Goal: Task Accomplishment & Management: Manage account settings

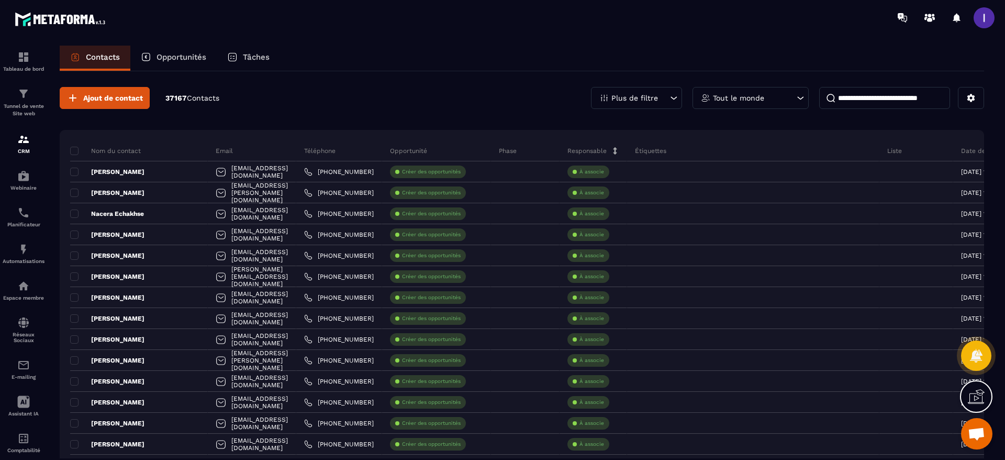
click at [71, 173] on span at bounding box center [74, 172] width 8 height 8
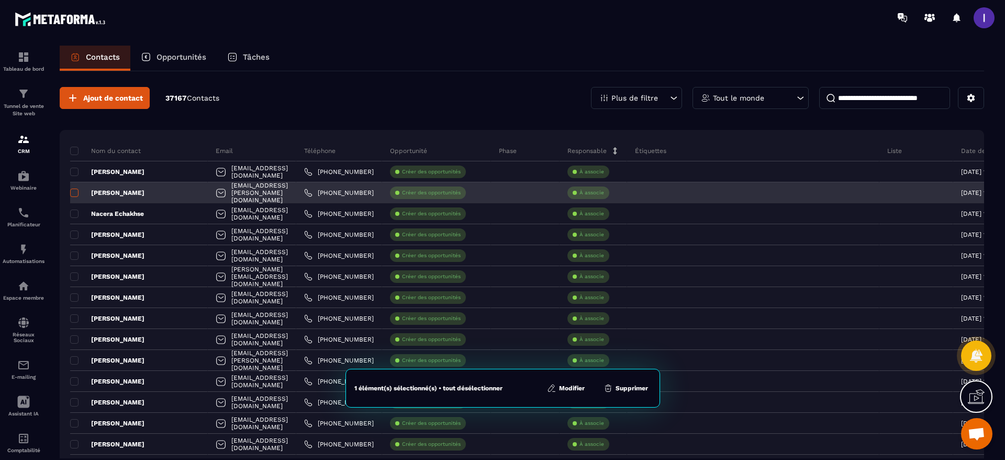
click at [72, 190] on span at bounding box center [74, 192] width 8 height 8
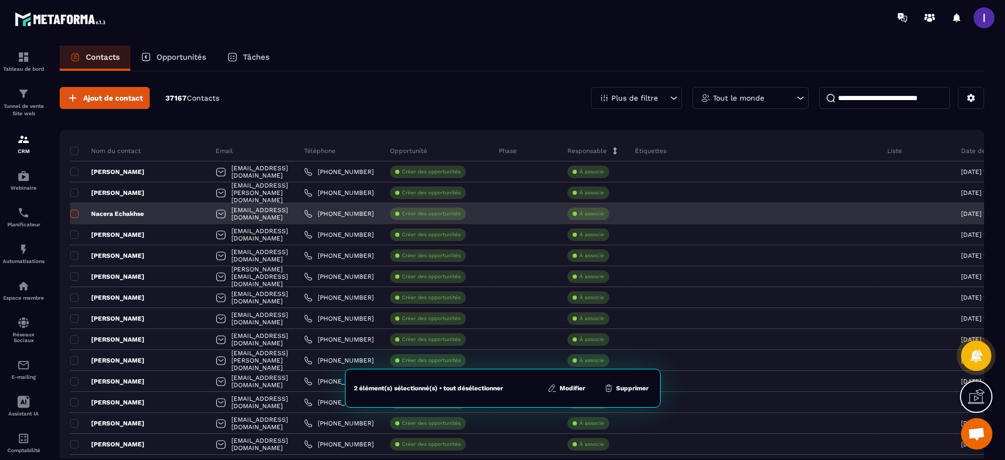
click at [73, 215] on span at bounding box center [74, 213] width 8 height 8
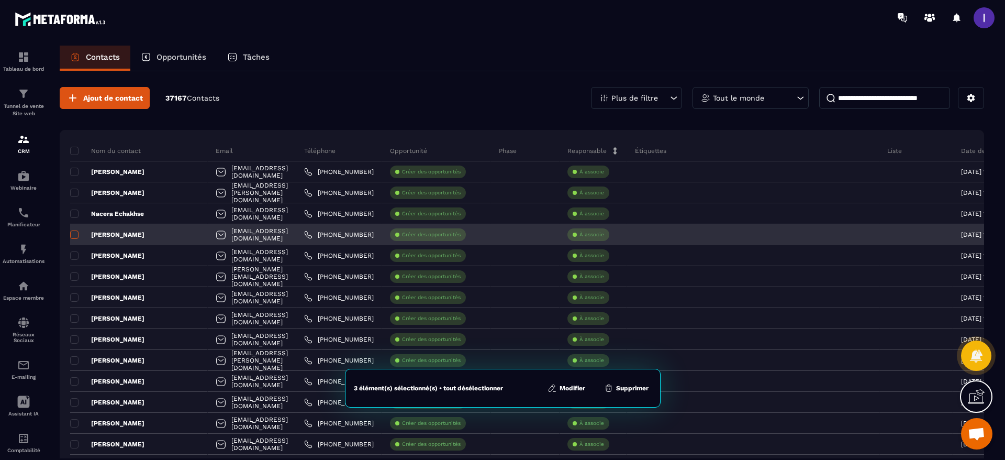
click at [77, 235] on span at bounding box center [74, 234] width 8 height 8
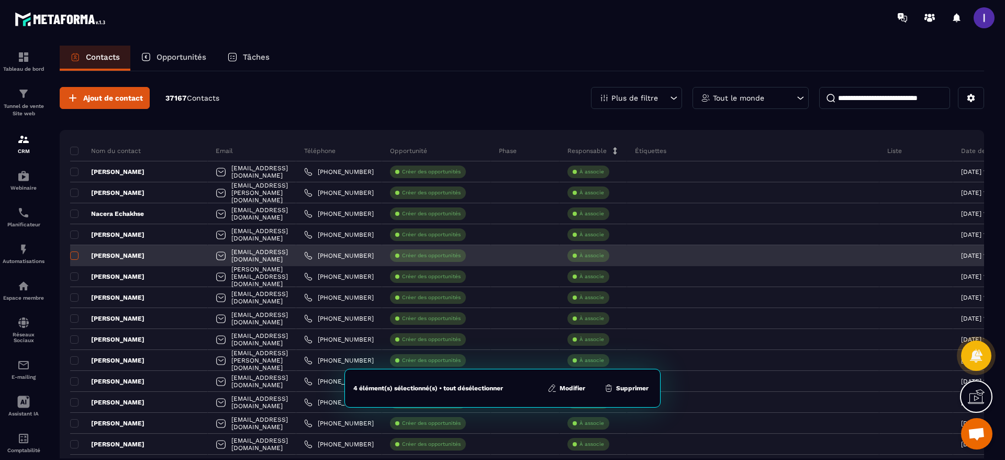
click at [74, 254] on span at bounding box center [74, 255] width 8 height 8
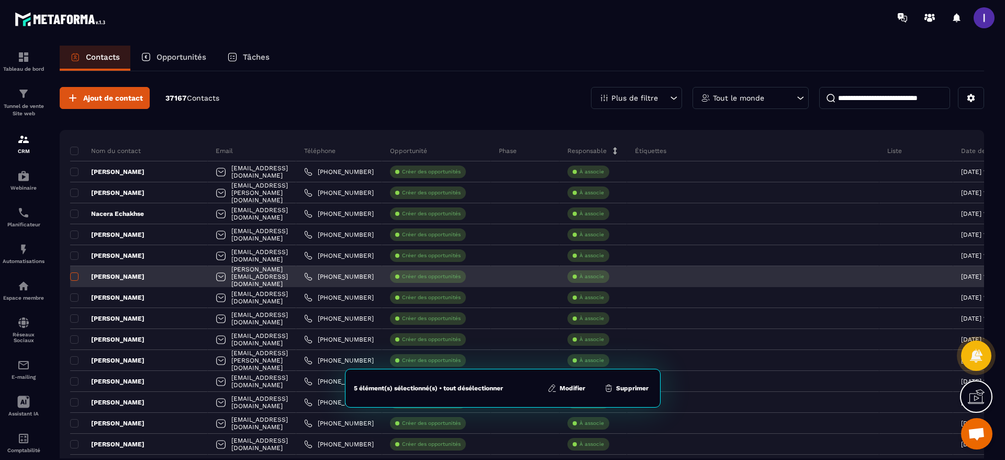
click at [75, 274] on span at bounding box center [74, 276] width 8 height 8
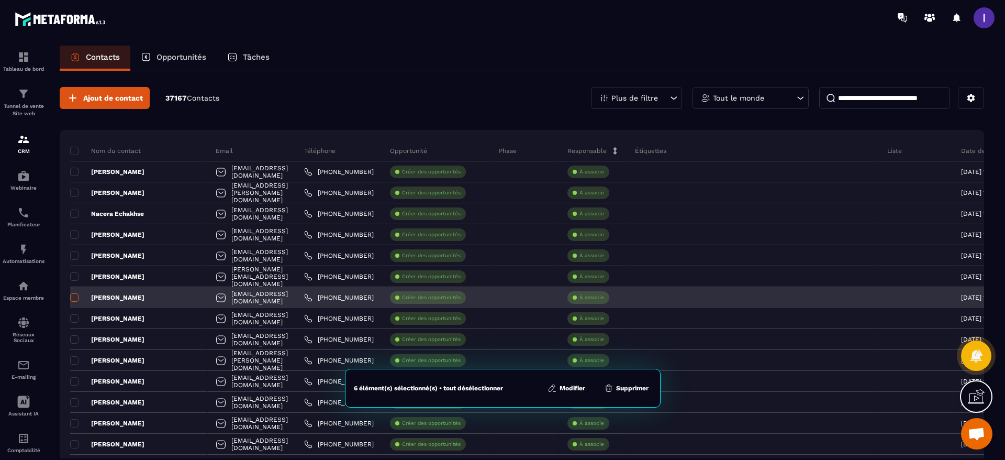
click at [76, 296] on span at bounding box center [74, 297] width 8 height 8
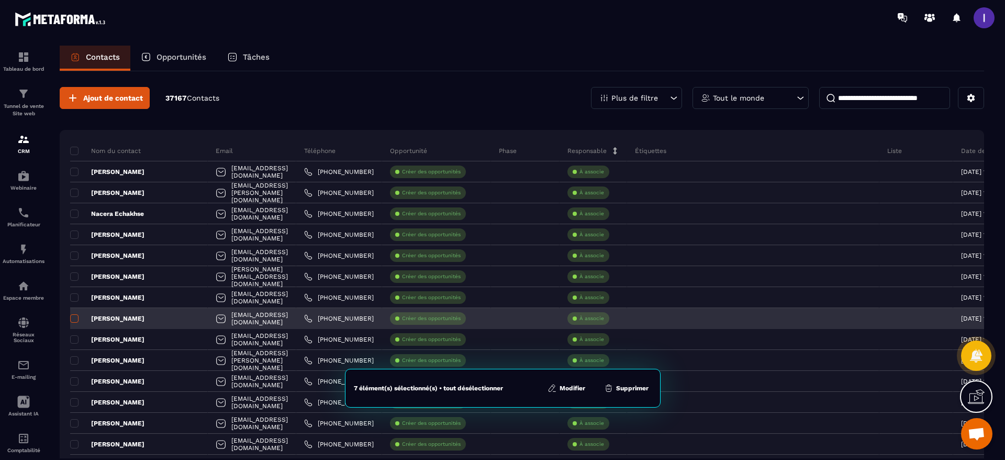
click at [74, 319] on span at bounding box center [74, 318] width 8 height 8
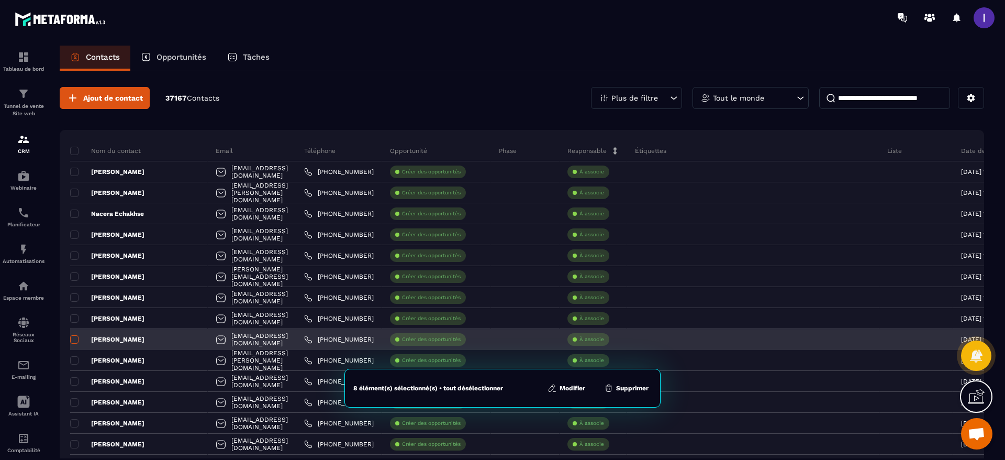
click at [75, 339] on span at bounding box center [74, 339] width 8 height 8
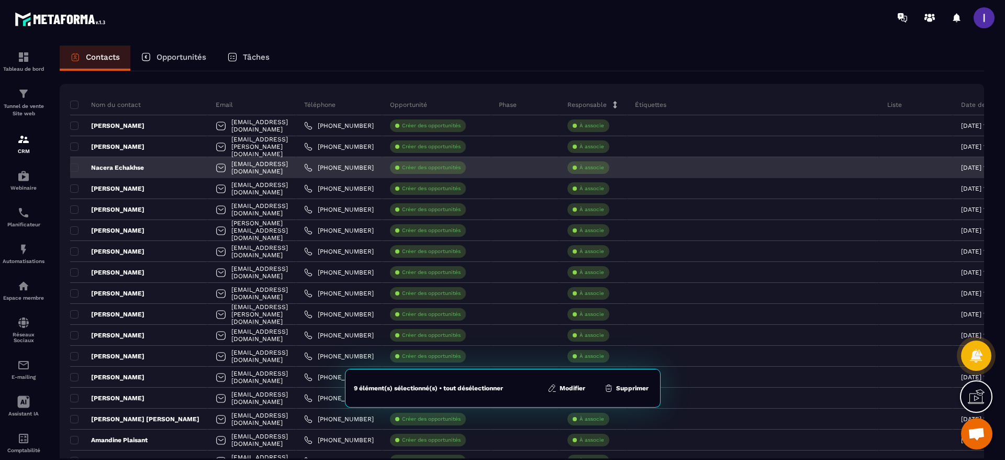
scroll to position [79, 0]
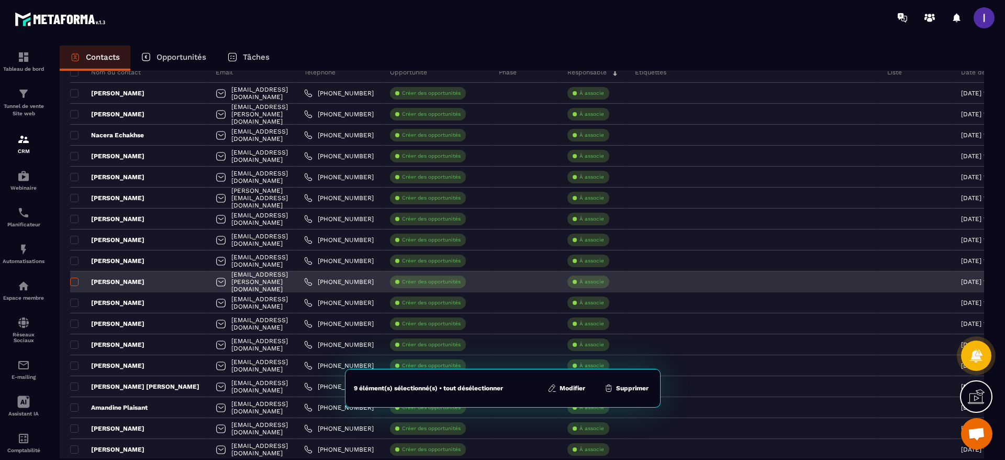
click at [76, 282] on span at bounding box center [74, 281] width 8 height 8
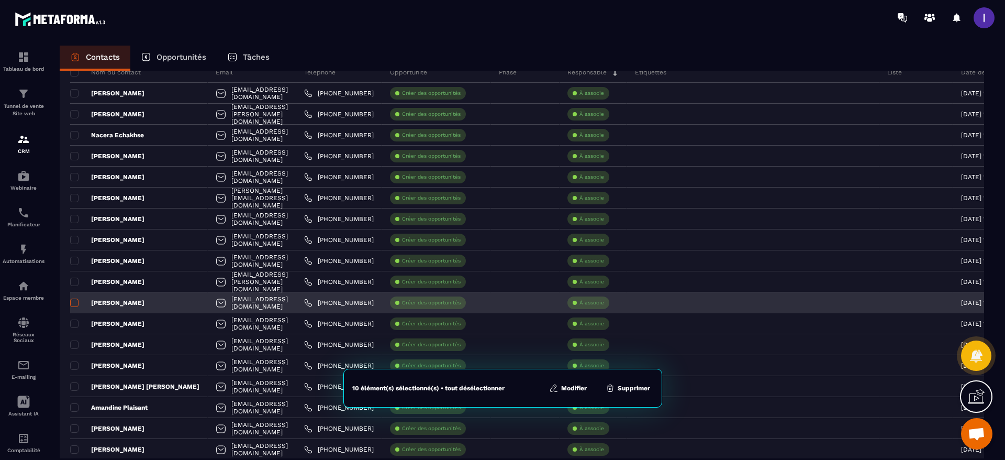
click at [76, 302] on span at bounding box center [74, 302] width 8 height 8
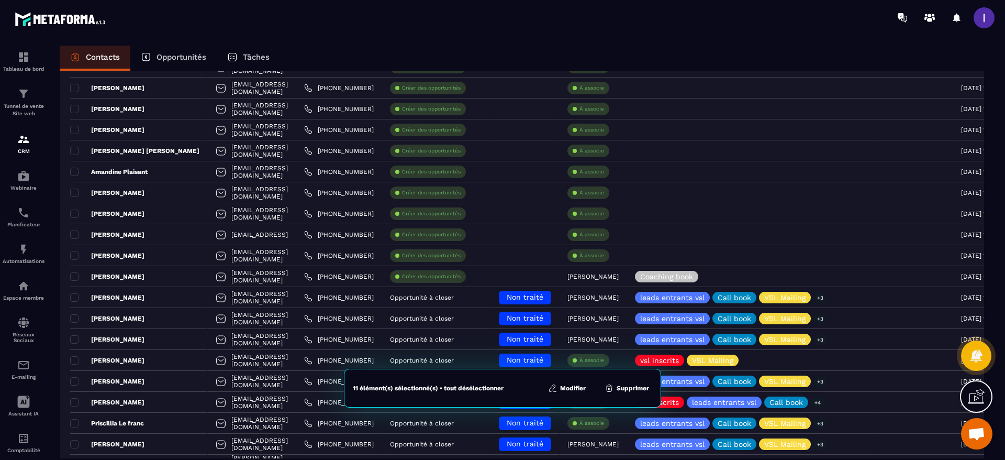
scroll to position [236, 0]
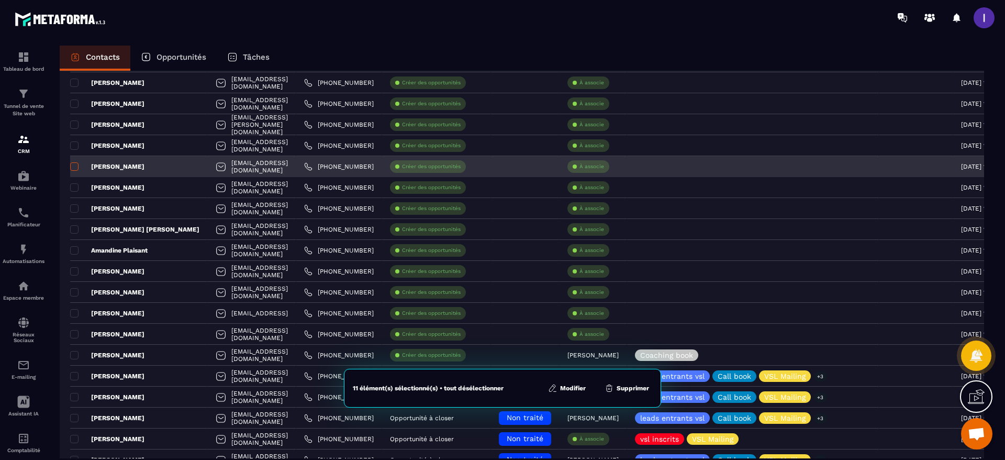
click at [74, 169] on span at bounding box center [74, 166] width 8 height 8
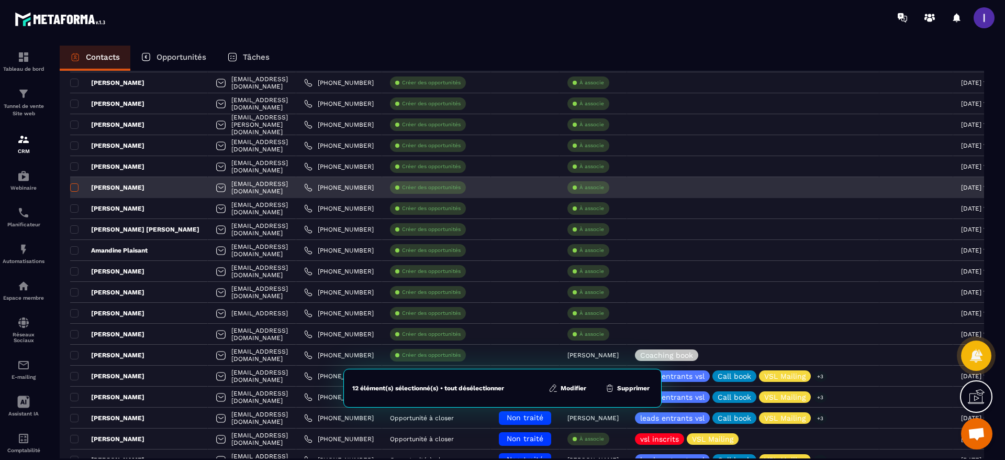
click at [75, 185] on span at bounding box center [74, 187] width 8 height 8
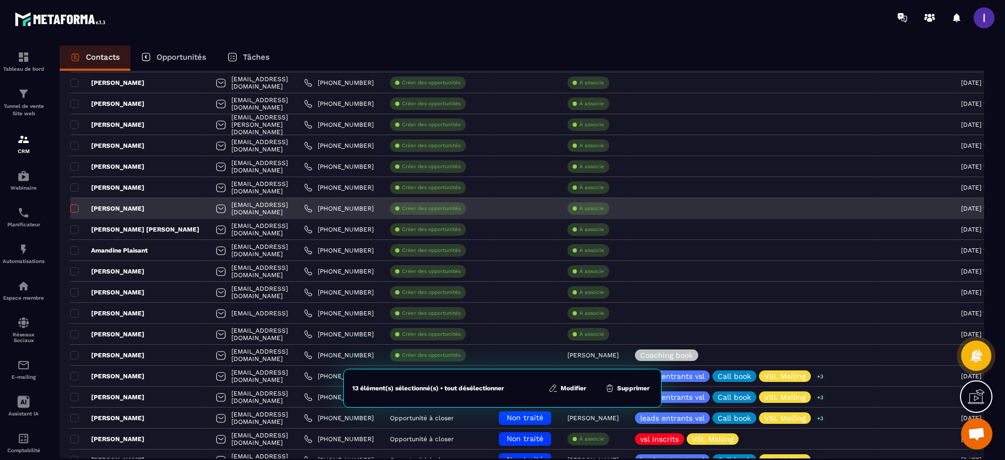
click at [75, 210] on span at bounding box center [74, 208] width 8 height 8
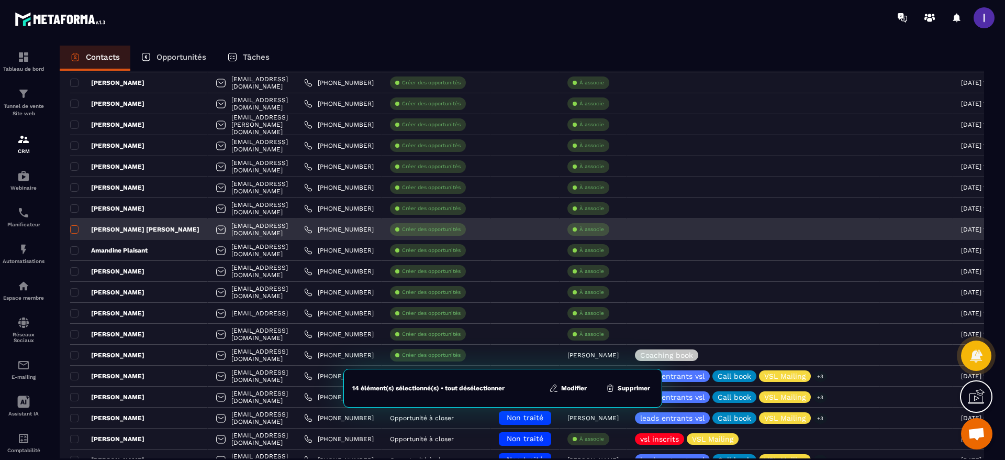
click at [75, 229] on span at bounding box center [74, 229] width 8 height 8
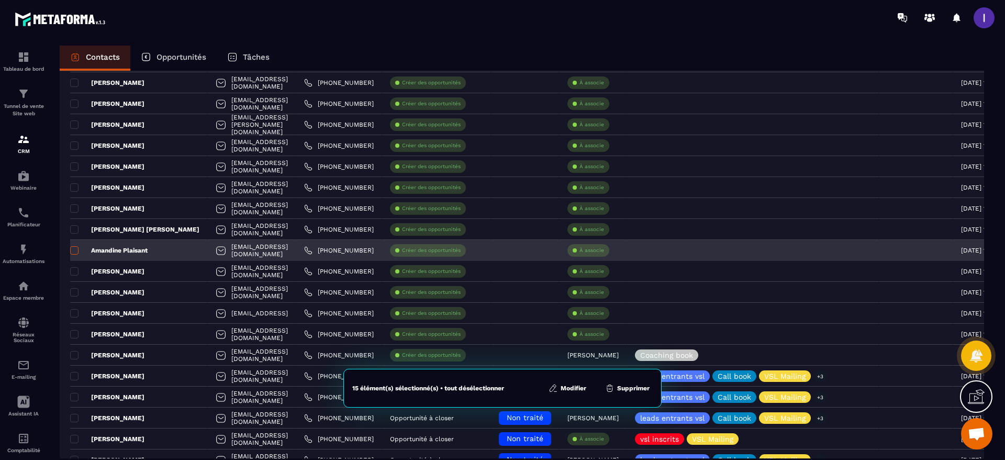
click at [74, 252] on span at bounding box center [74, 250] width 8 height 8
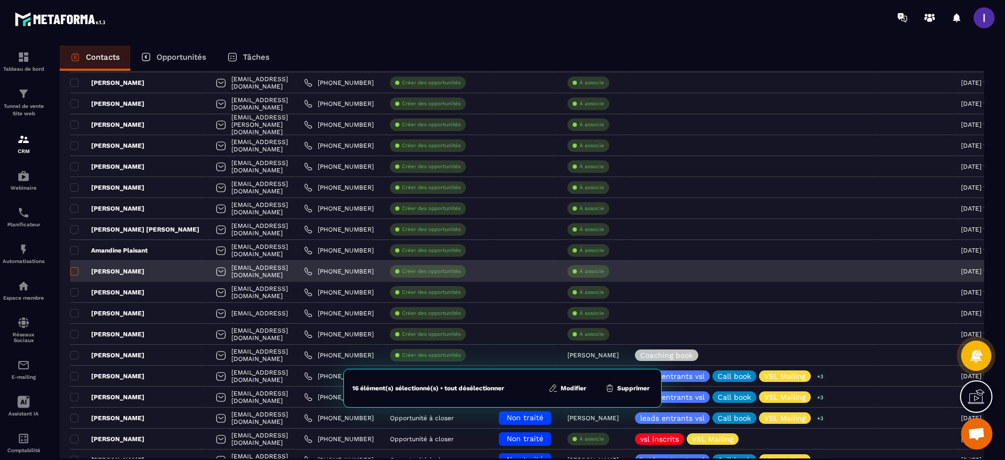
click at [74, 274] on span at bounding box center [74, 271] width 8 height 8
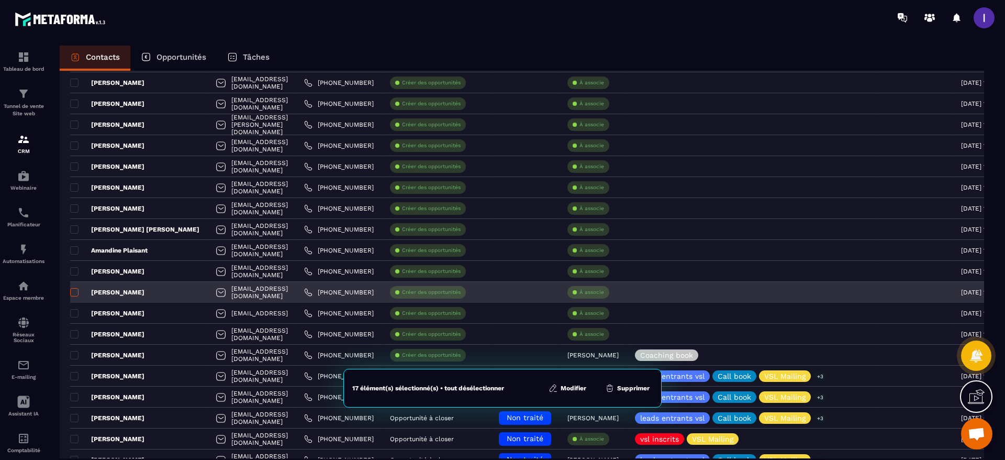
click at [74, 293] on span at bounding box center [74, 292] width 8 height 8
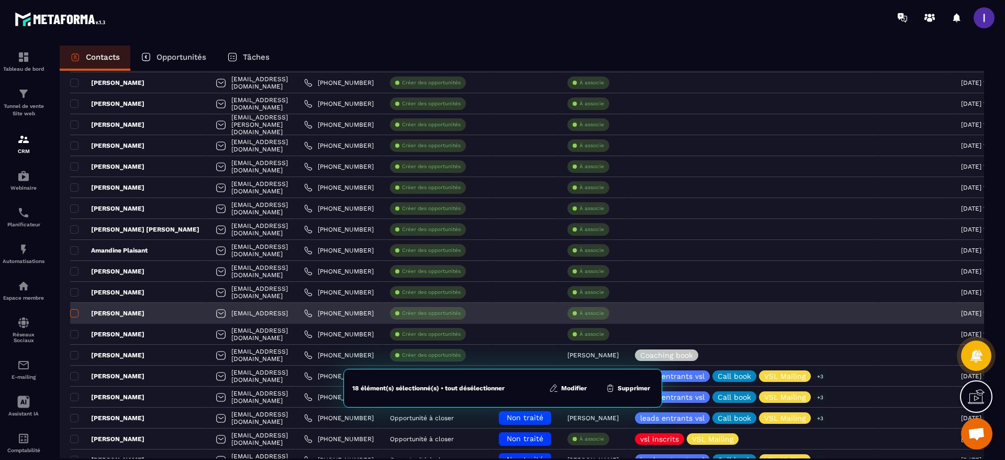
click at [73, 310] on span at bounding box center [74, 313] width 8 height 8
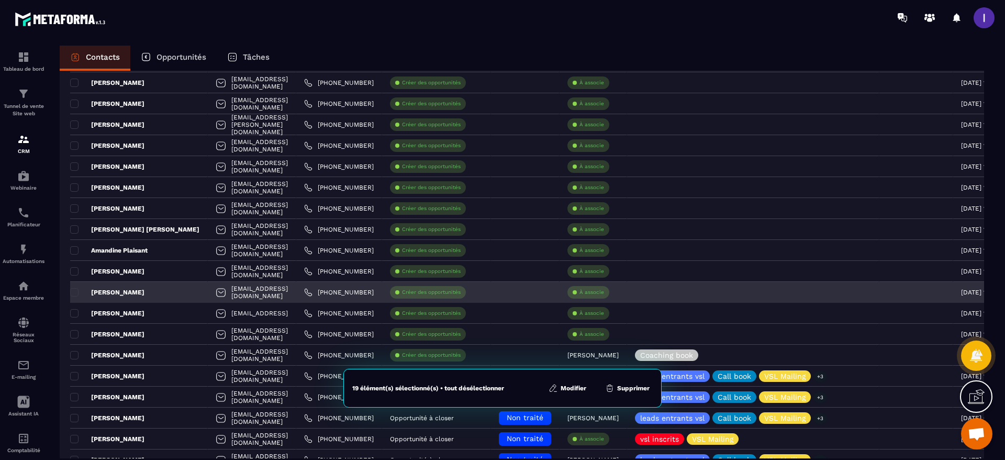
scroll to position [314, 0]
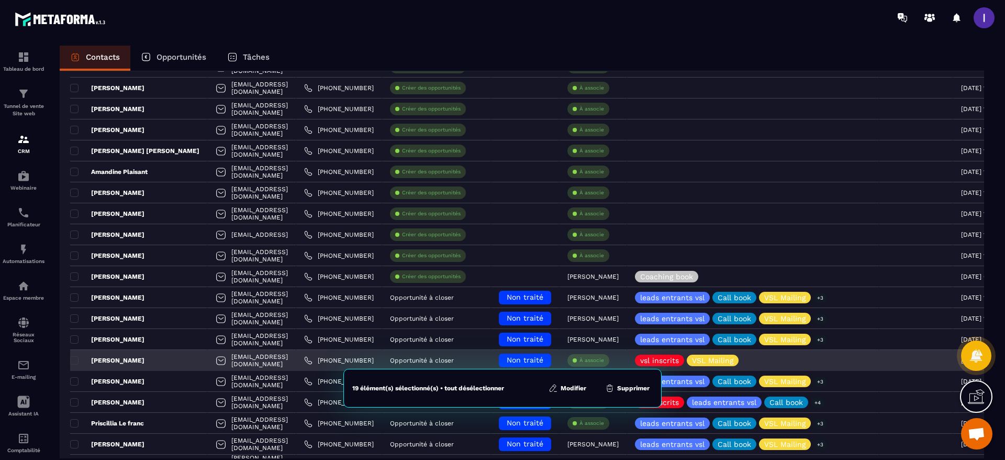
drag, startPoint x: 77, startPoint y: 255, endPoint x: 176, endPoint y: 354, distance: 140.3
click at [77, 255] on span at bounding box center [74, 255] width 8 height 8
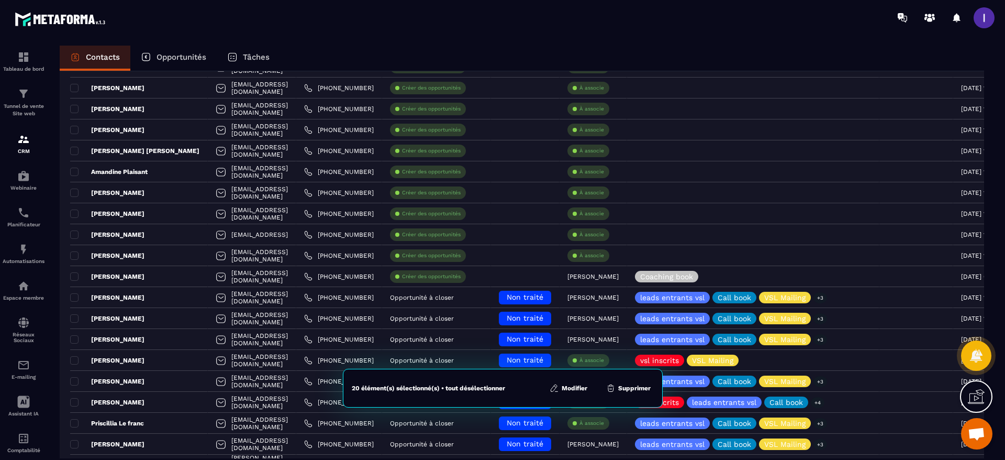
click at [575, 390] on button "Modifier" at bounding box center [569, 388] width 44 height 10
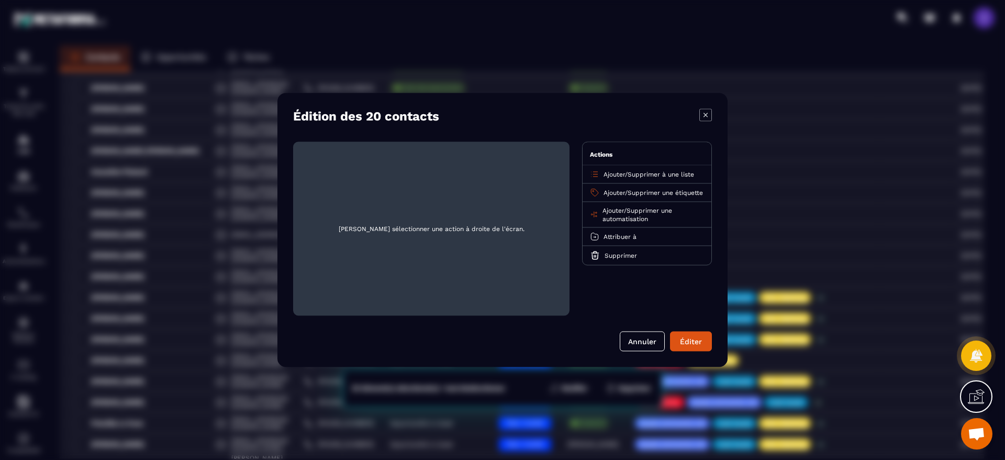
click at [637, 169] on div "Ajouter / Supprimer à une liste" at bounding box center [647, 174] width 129 height 18
click at [633, 175] on span "Supprimer à une liste" at bounding box center [661, 174] width 66 height 7
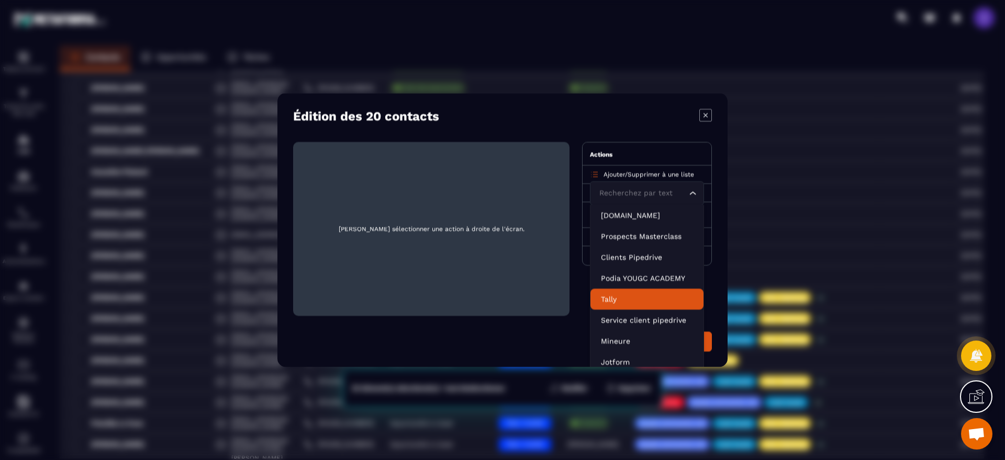
click at [609, 296] on p "Tally" at bounding box center [647, 299] width 92 height 10
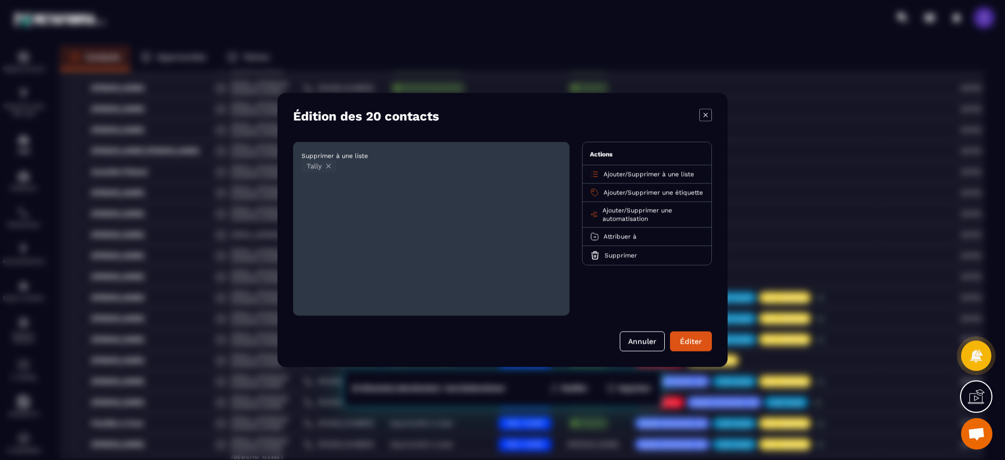
click at [645, 190] on span "Supprimer une étiquette" at bounding box center [665, 192] width 75 height 7
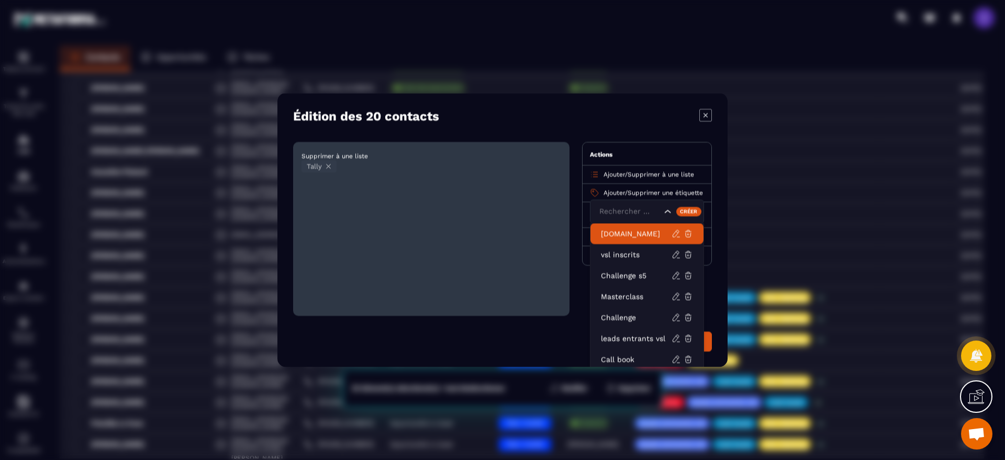
click at [637, 214] on input "Search for option" at bounding box center [629, 212] width 65 height 12
type input "***"
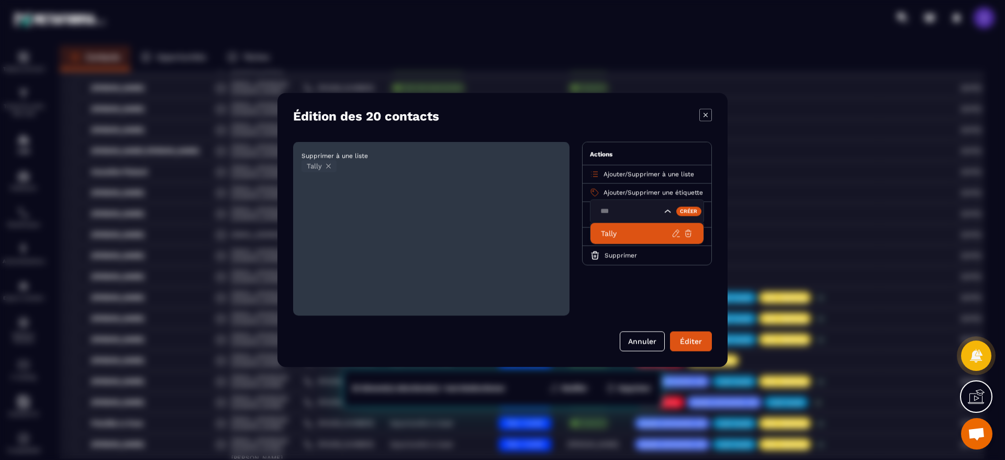
click at [627, 238] on p "Tally" at bounding box center [636, 233] width 71 height 10
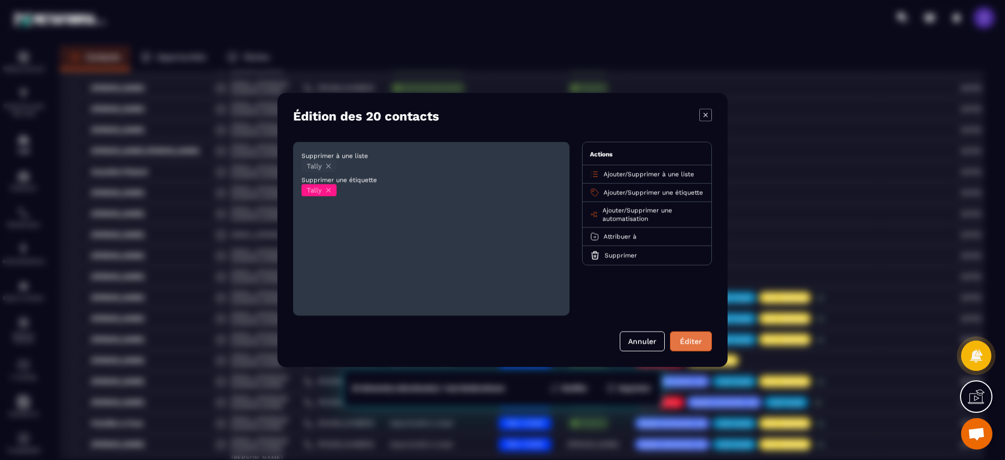
click at [693, 340] on button "Éditer" at bounding box center [691, 341] width 42 height 20
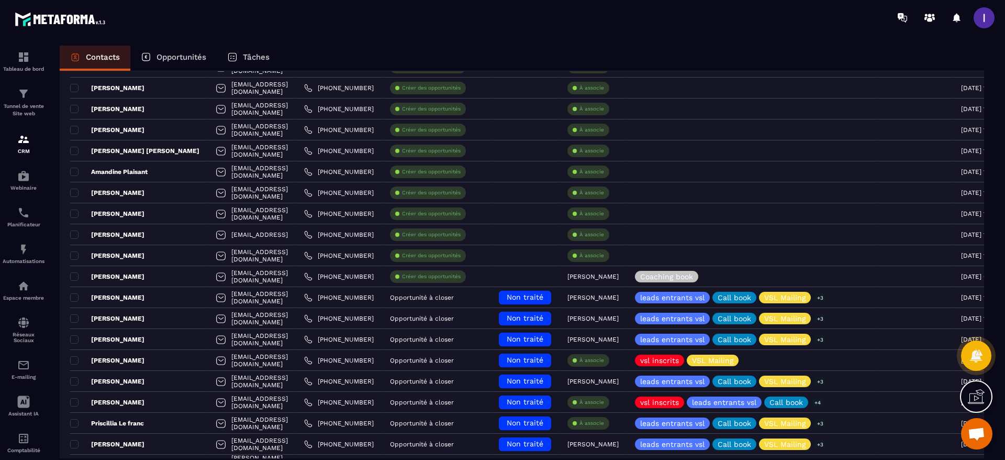
scroll to position [0, 0]
